Goal: Manage account settings

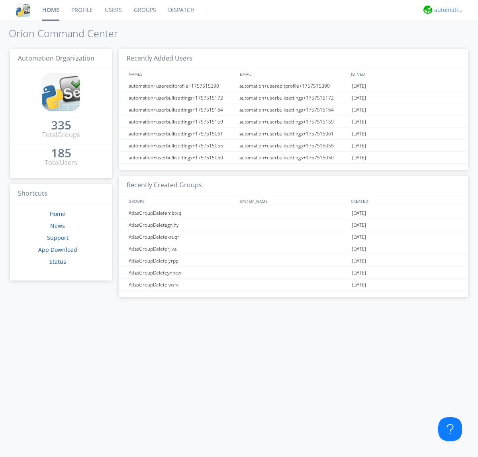
click at [447, 10] on div "automation+atlas" at bounding box center [449, 10] width 30 height 8
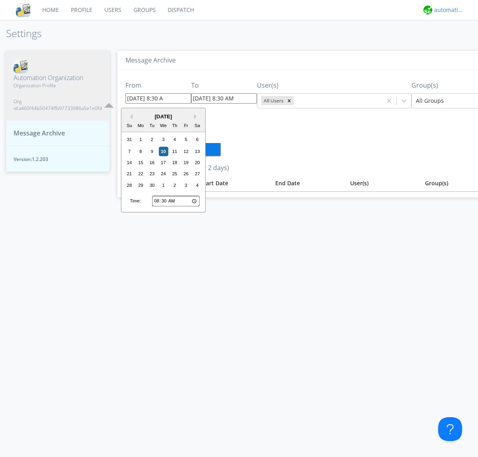
type input "[DATE] 8:30 AM"
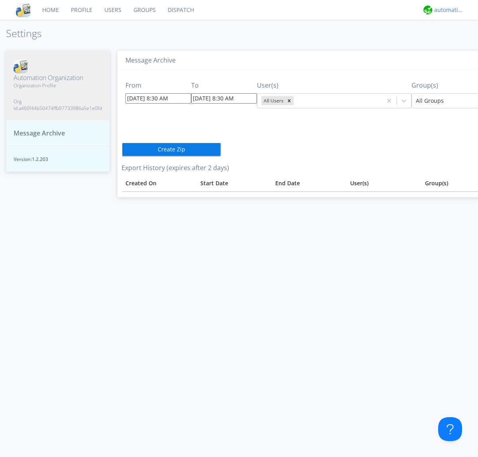
click at [447, 10] on div "automation+atlas" at bounding box center [449, 10] width 30 height 8
